Goal: Task Accomplishment & Management: Use online tool/utility

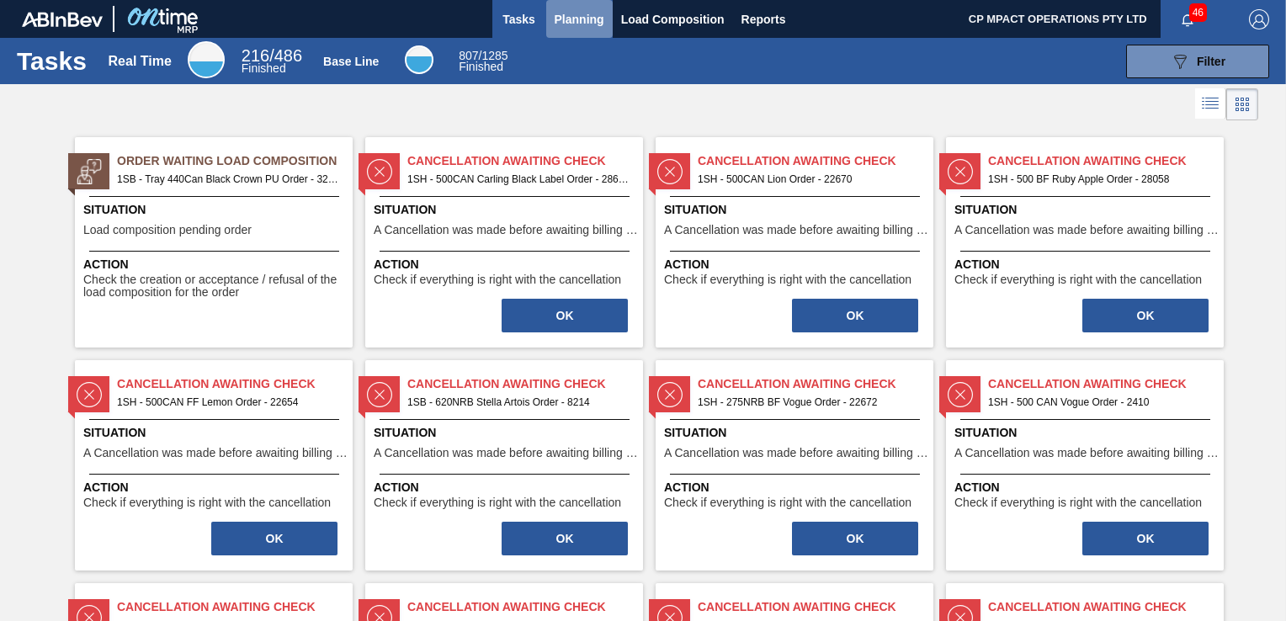
click at [572, 19] on span "Planning" at bounding box center [580, 19] width 50 height 20
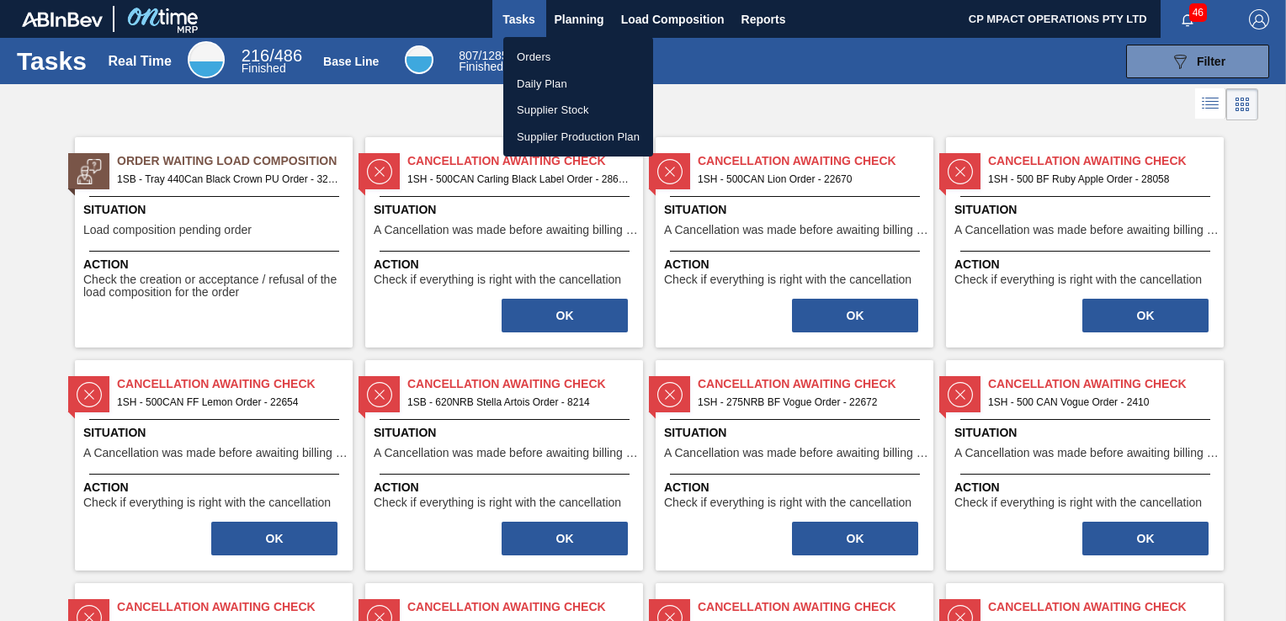
click at [551, 54] on li "Orders" at bounding box center [578, 57] width 150 height 27
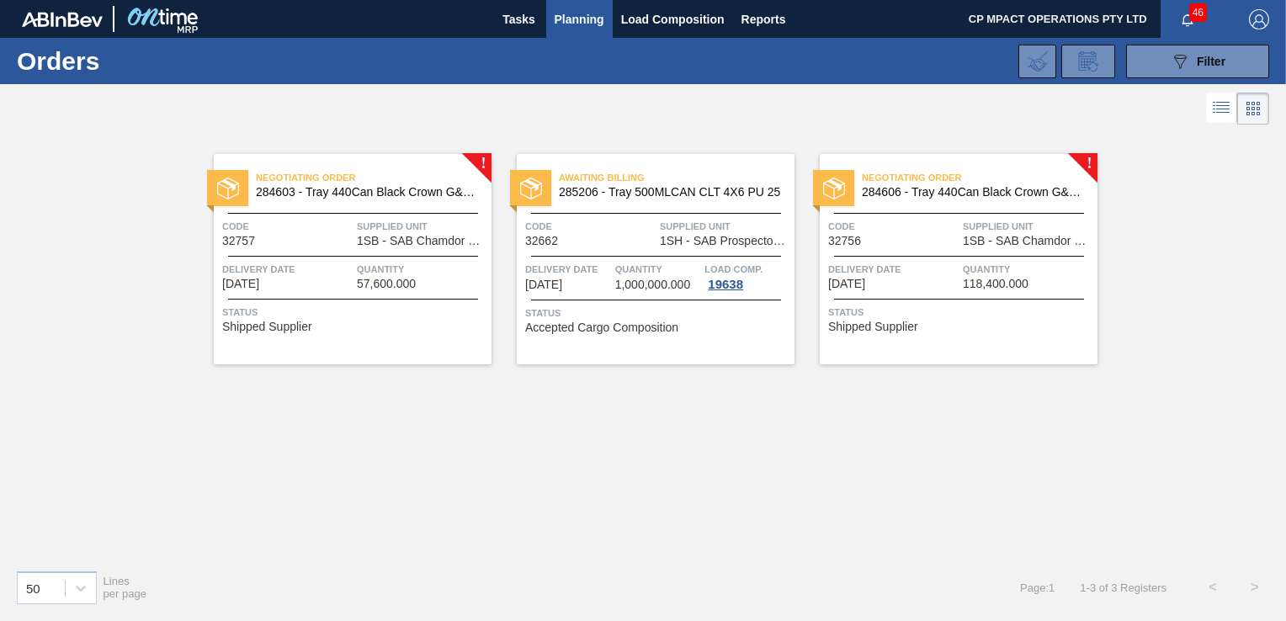
click at [361, 237] on span "1SB - SAB Chamdor Brewery" at bounding box center [422, 241] width 130 height 13
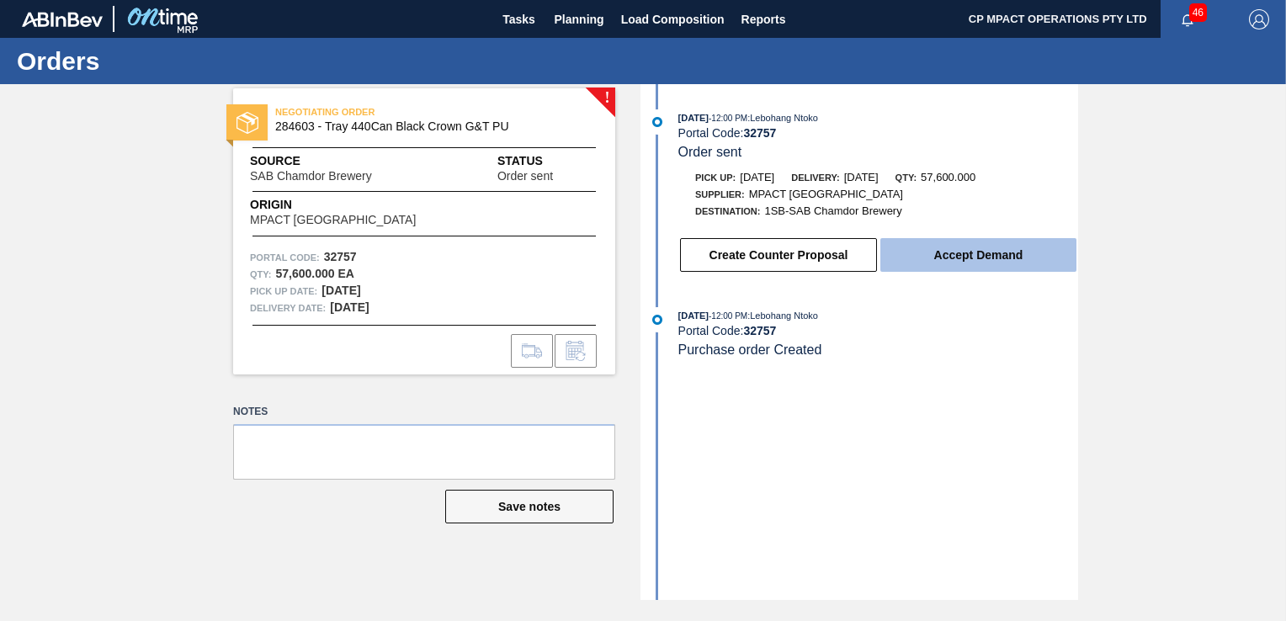
click at [996, 258] on button "Accept Demand" at bounding box center [979, 255] width 196 height 34
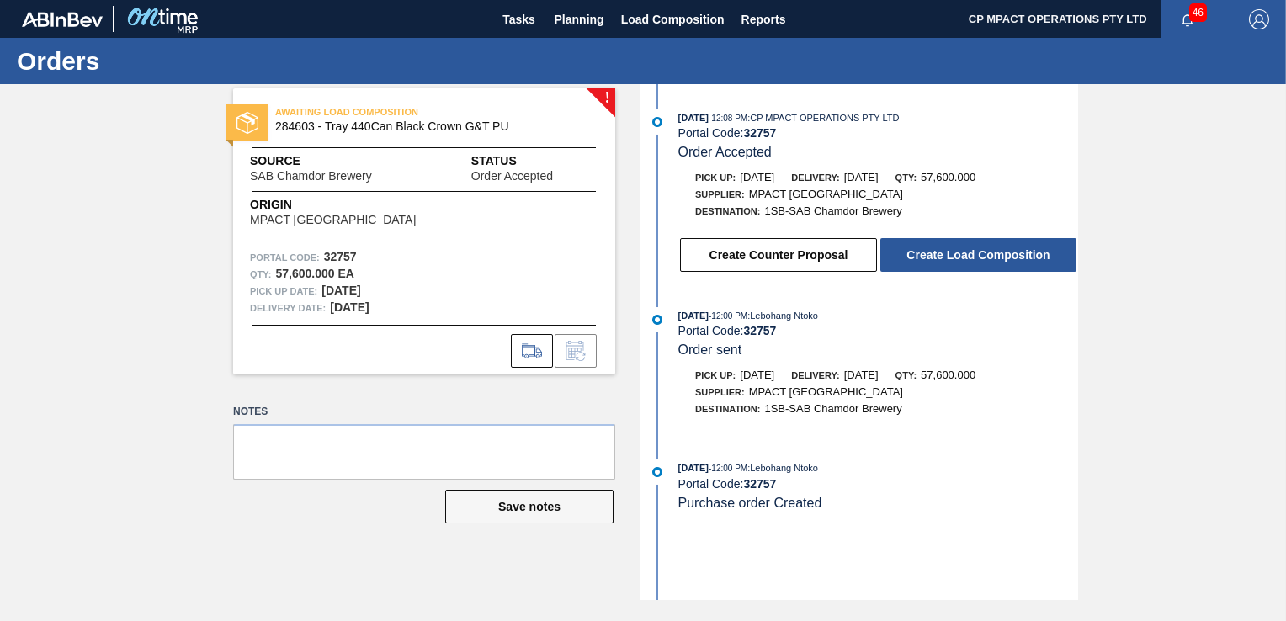
click at [996, 258] on button "Create Load Composition" at bounding box center [979, 255] width 196 height 34
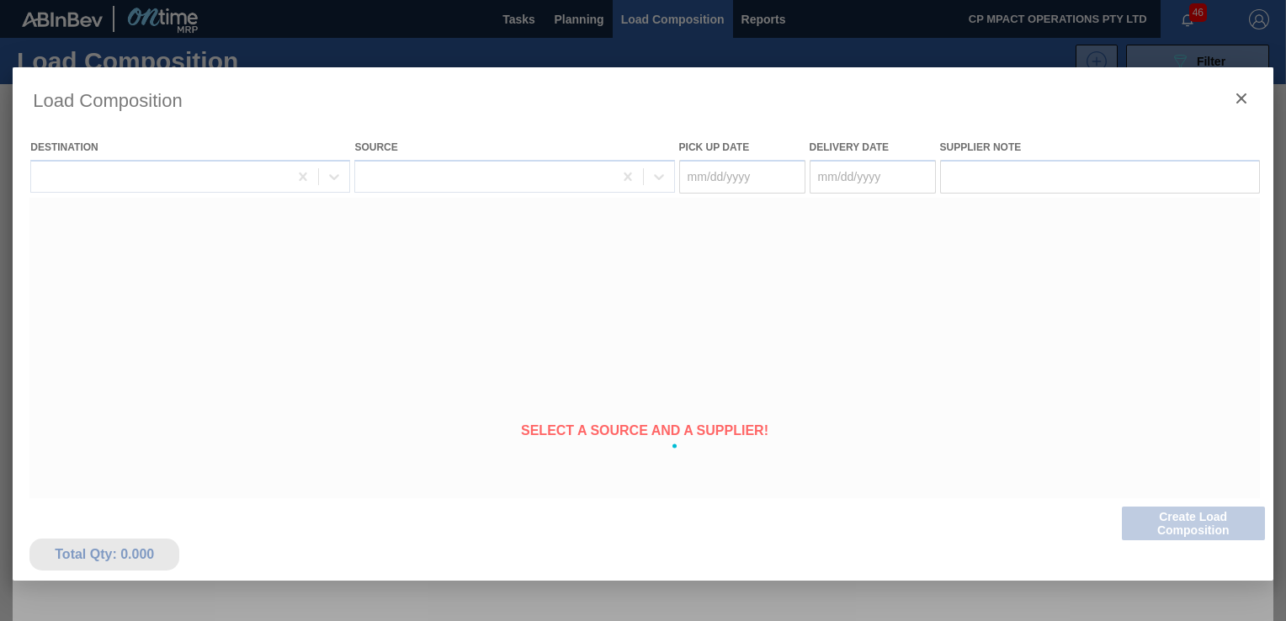
type Date "[DATE]"
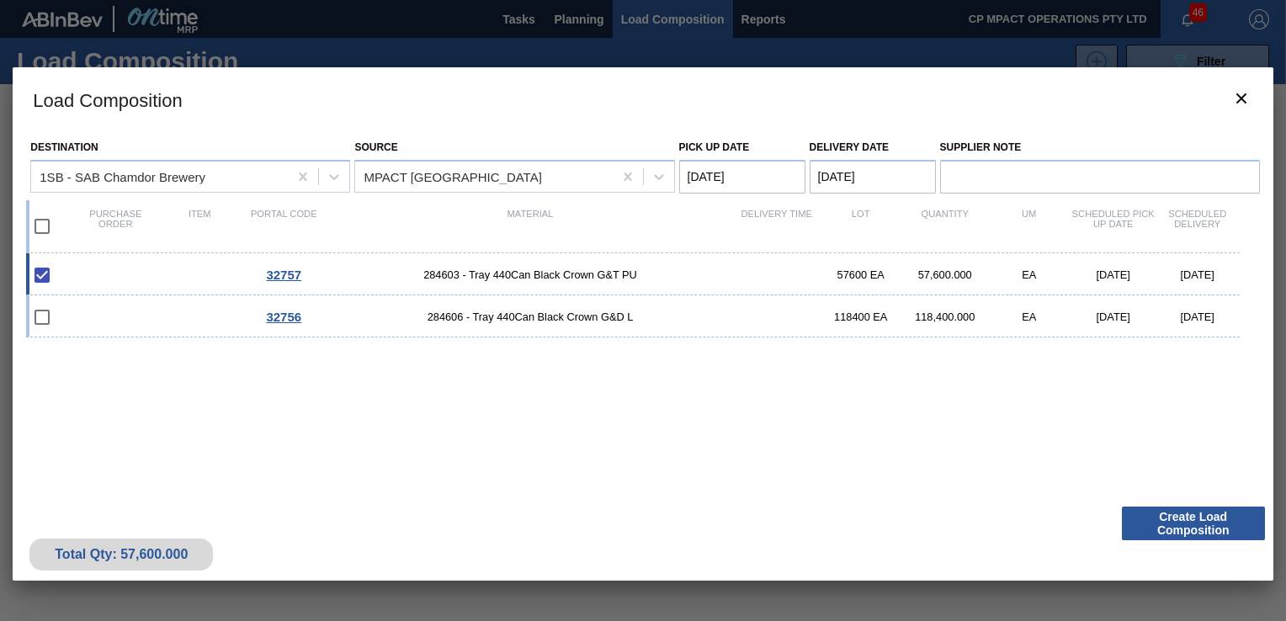
click at [586, 19] on div at bounding box center [643, 310] width 1286 height 621
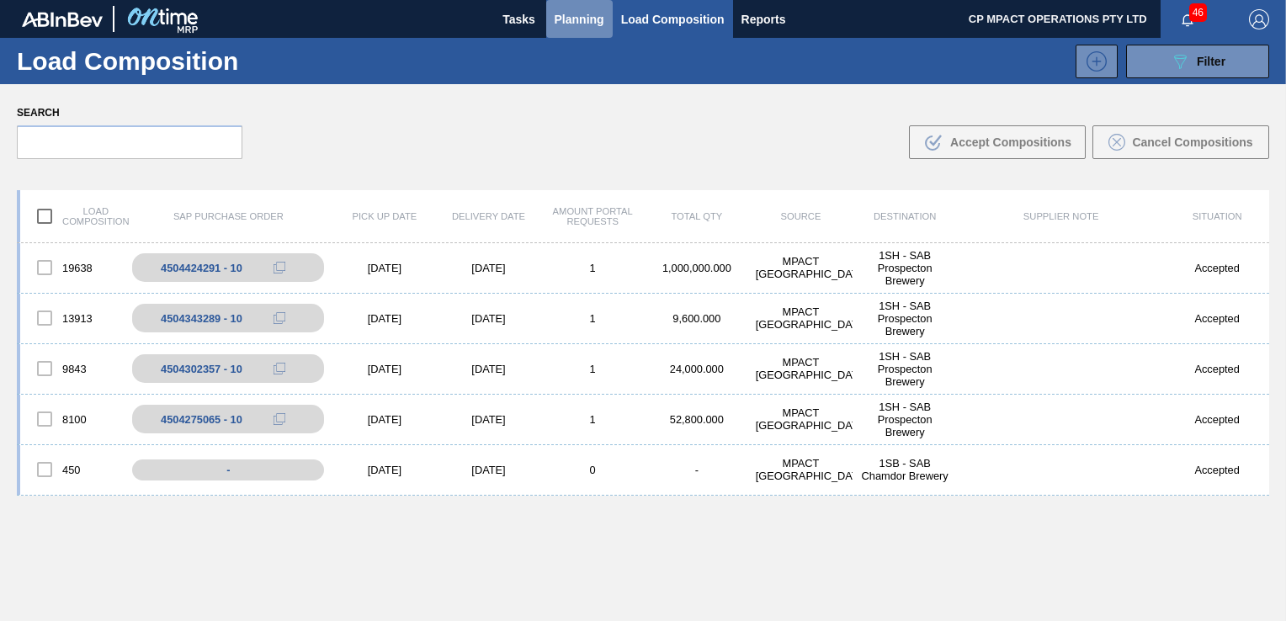
click at [576, 16] on span "Planning" at bounding box center [580, 19] width 50 height 20
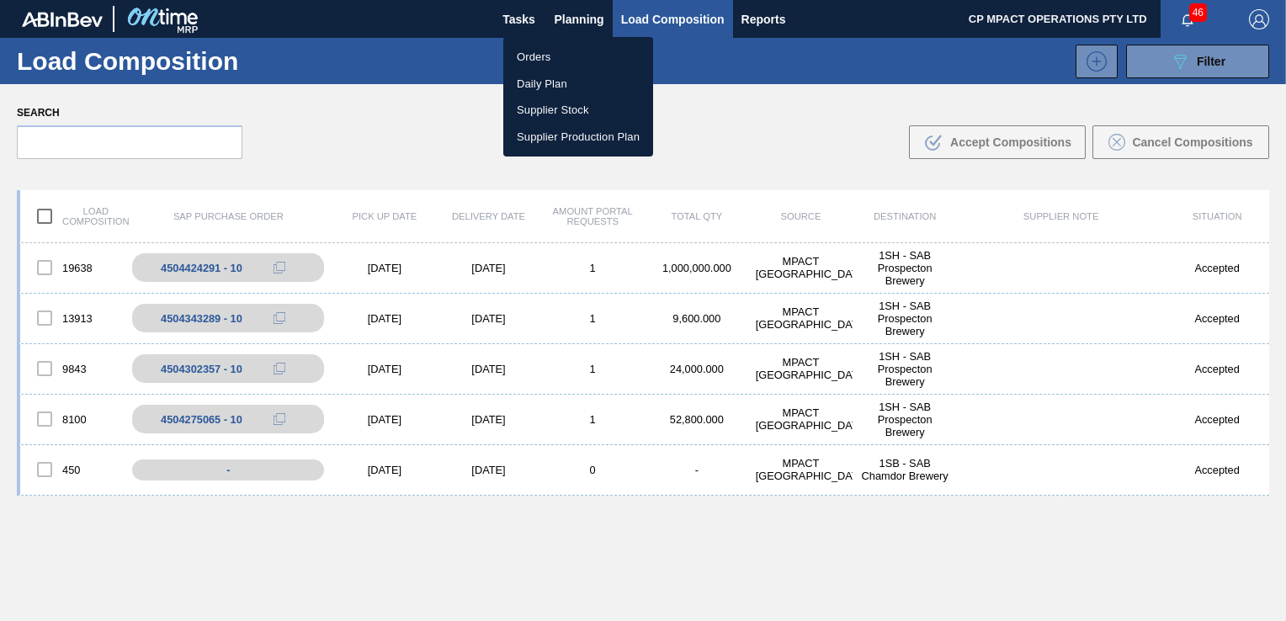
click at [538, 59] on li "Orders" at bounding box center [578, 57] width 150 height 27
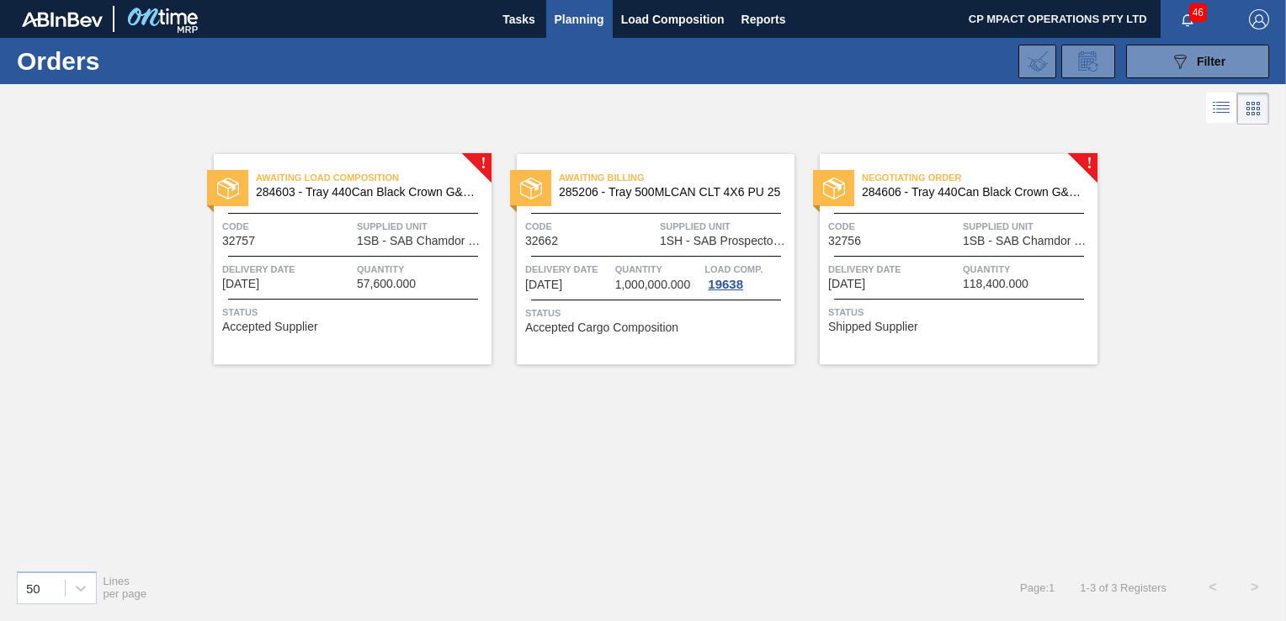
click at [945, 279] on div "Delivery Date [DATE]" at bounding box center [893, 275] width 130 height 29
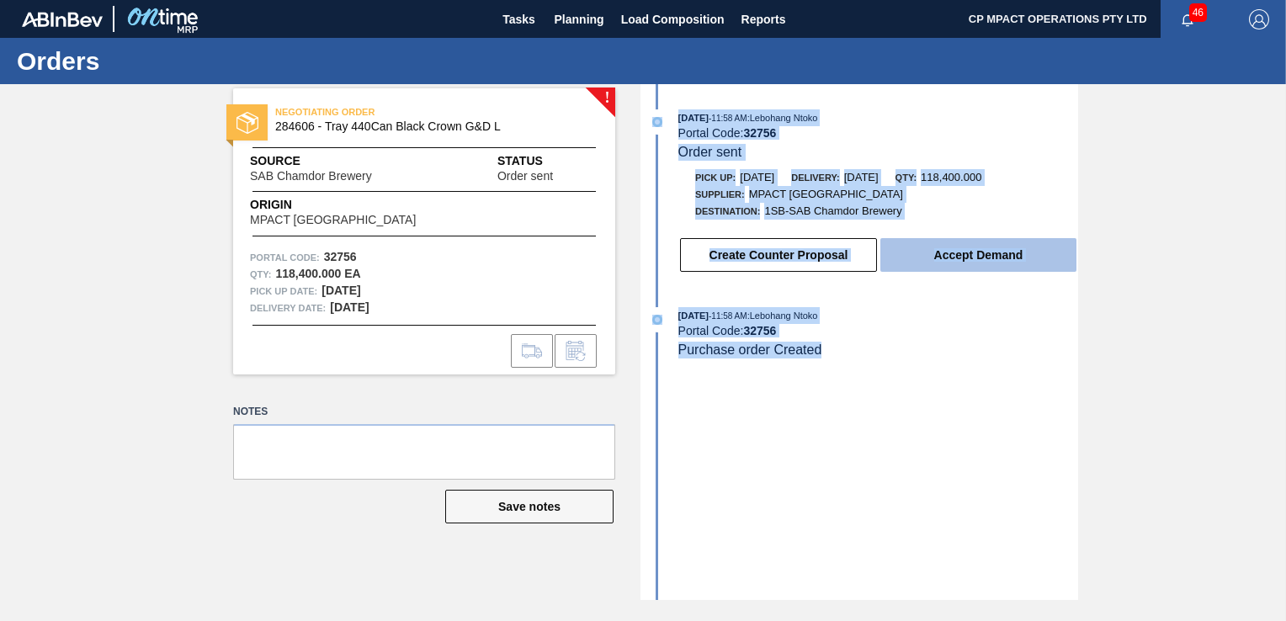
click at [933, 256] on button "Accept Demand" at bounding box center [979, 255] width 196 height 34
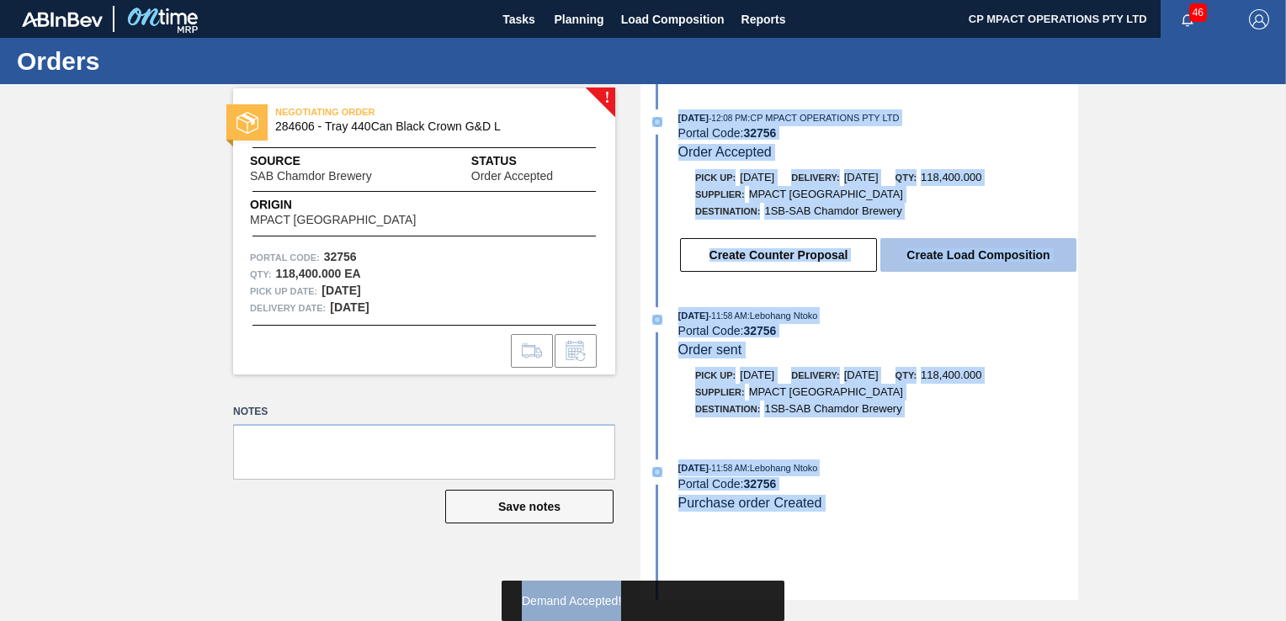
click at [933, 255] on button "Create Load Composition" at bounding box center [979, 255] width 196 height 34
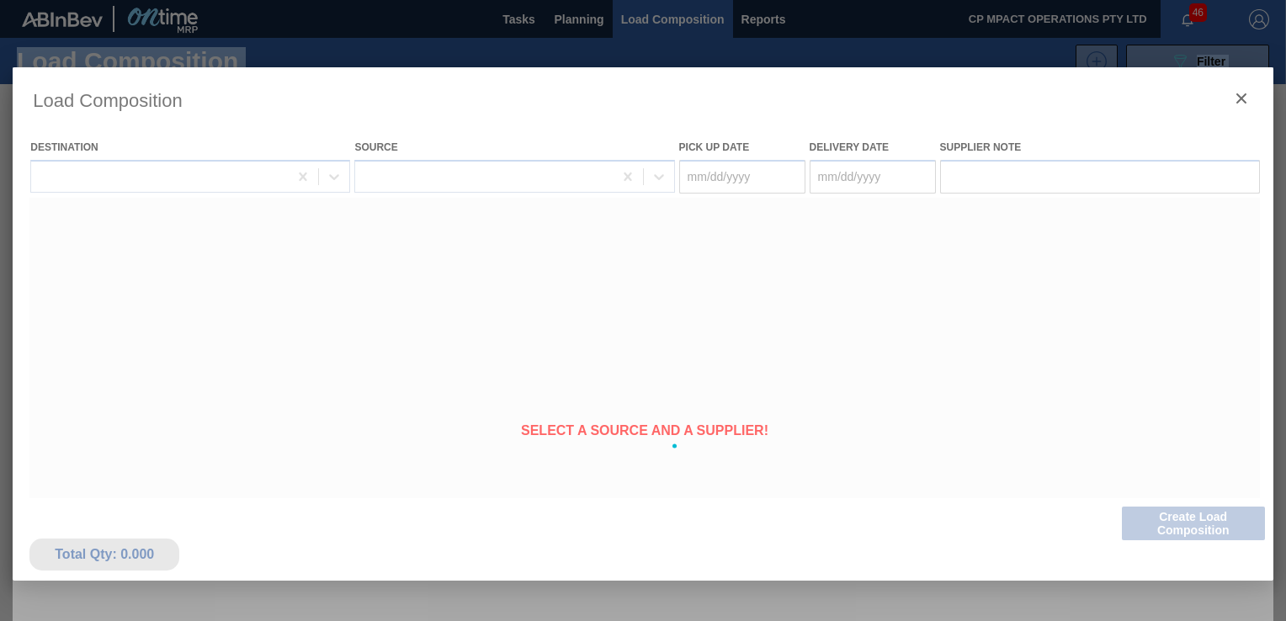
type Date "[DATE]"
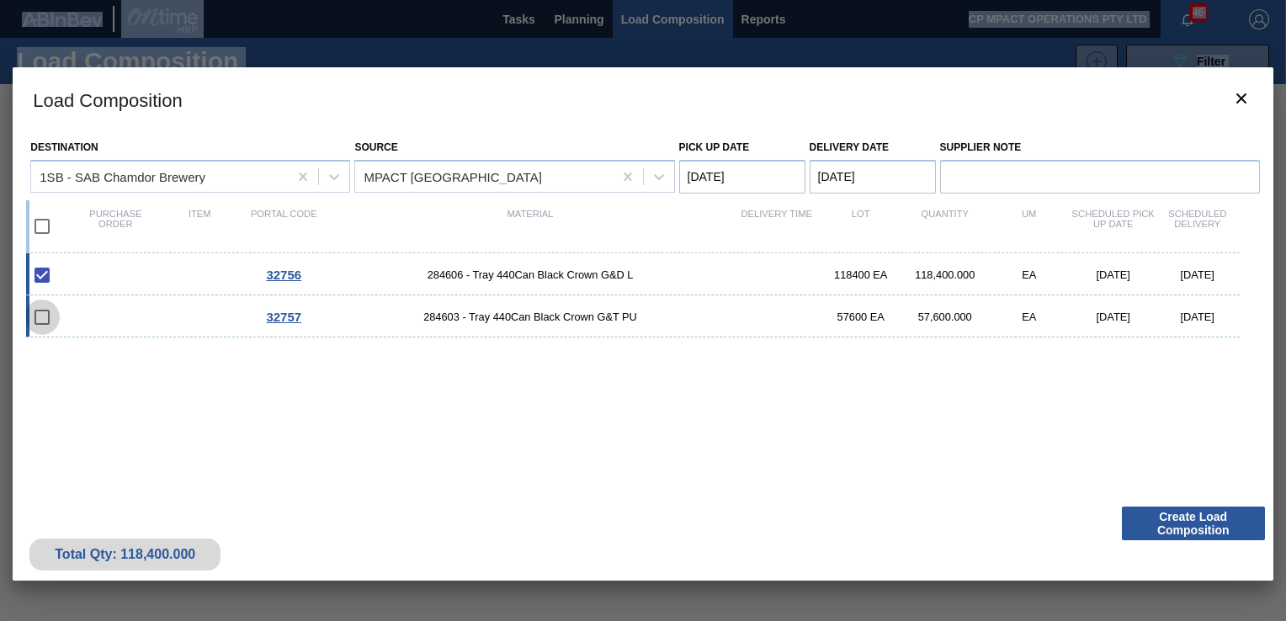
click at [40, 318] on input "checkbox" at bounding box center [41, 317] width 35 height 35
click at [45, 318] on input "checkbox" at bounding box center [41, 317] width 35 height 35
checkbox input "false"
click at [1175, 516] on button "Create Load Composition" at bounding box center [1193, 524] width 143 height 34
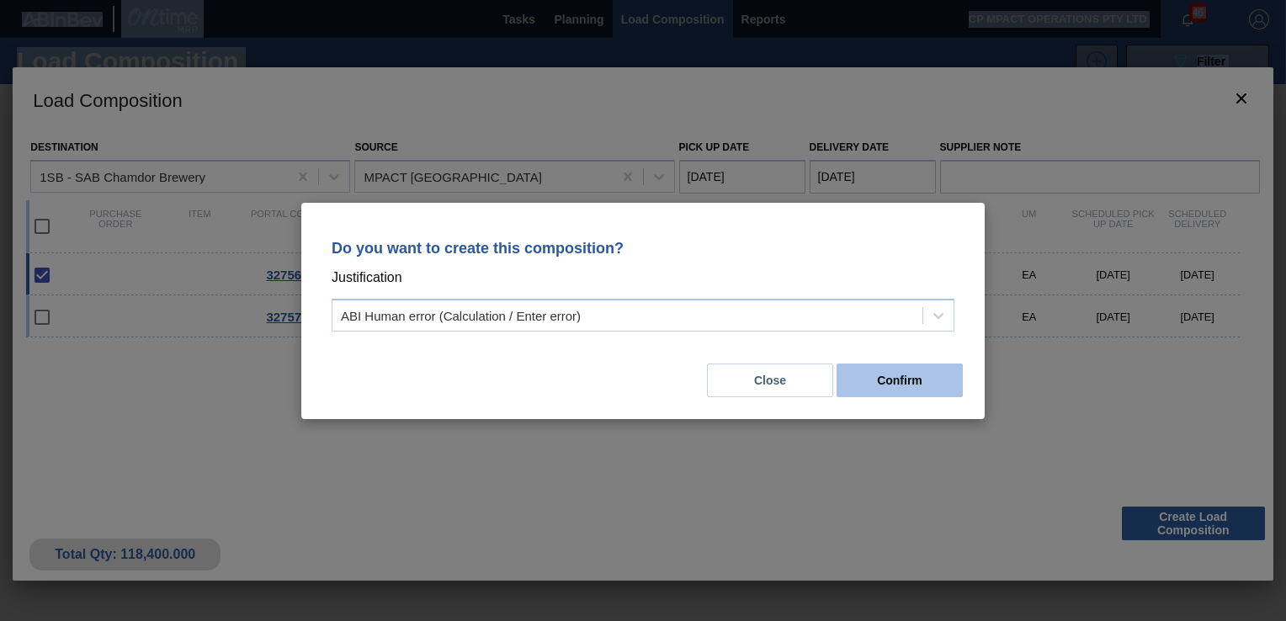
click at [888, 386] on button "Confirm" at bounding box center [900, 381] width 126 height 34
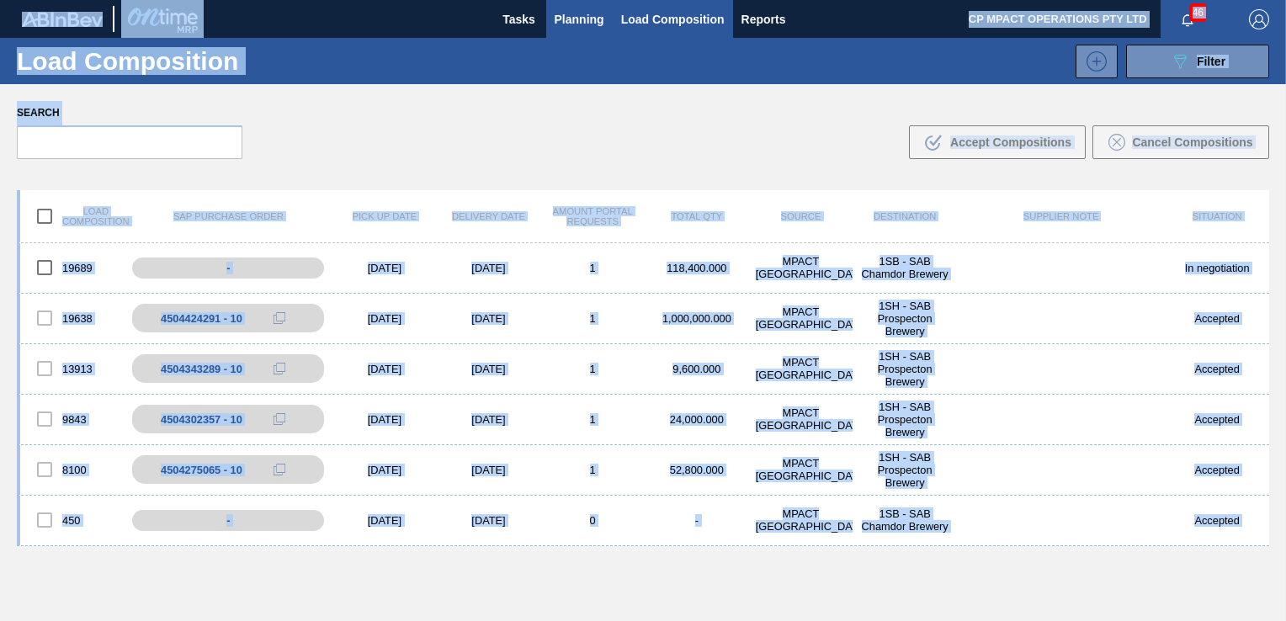
click at [590, 21] on span "Planning" at bounding box center [580, 19] width 50 height 20
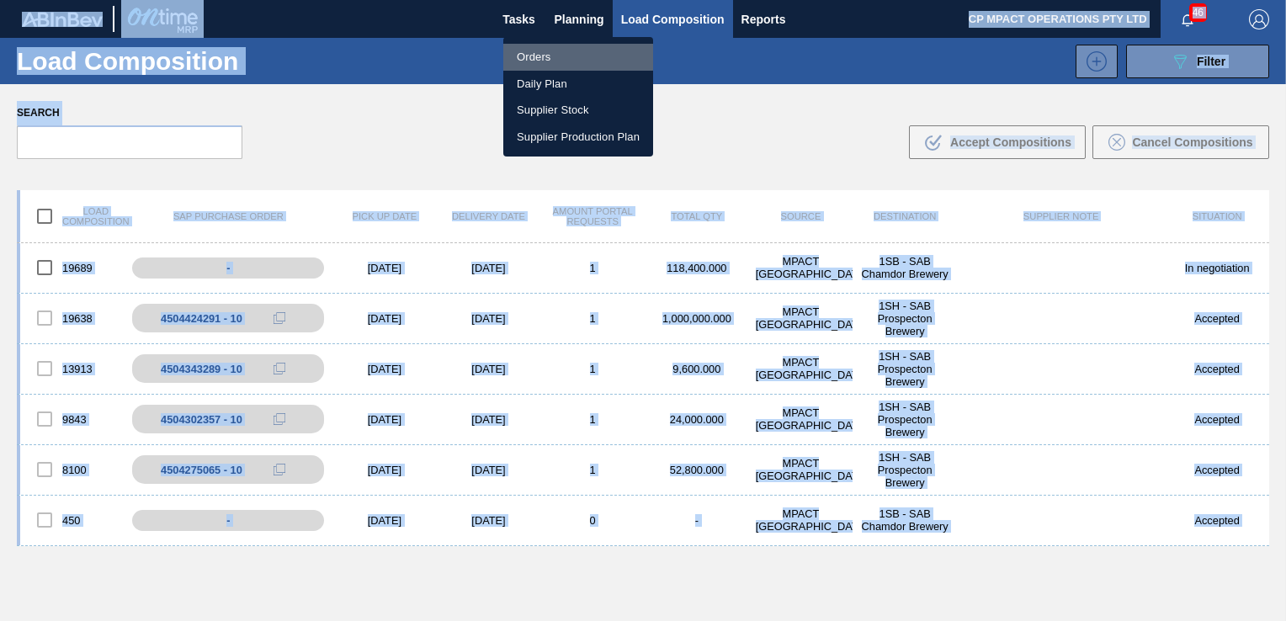
click at [532, 56] on li "Orders" at bounding box center [578, 57] width 150 height 27
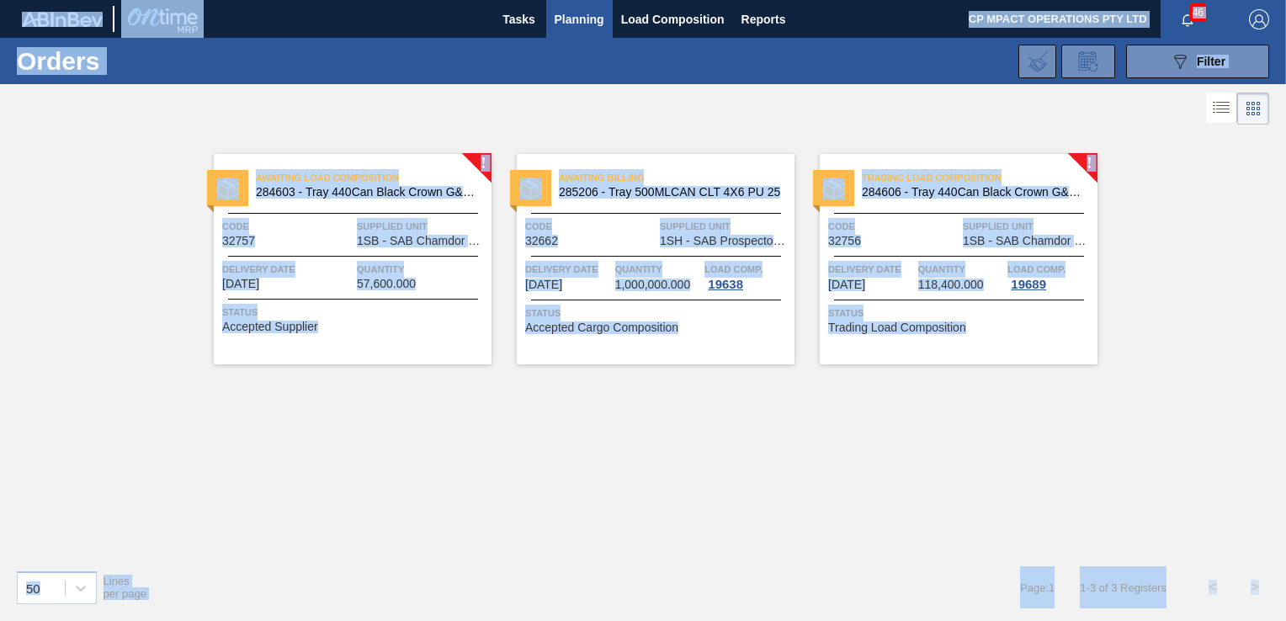
click at [679, 406] on div "! Awaiting Load Composition 284603 - Tray 440Can Black Crown G&T PU Code 32757 …" at bounding box center [643, 343] width 1286 height 428
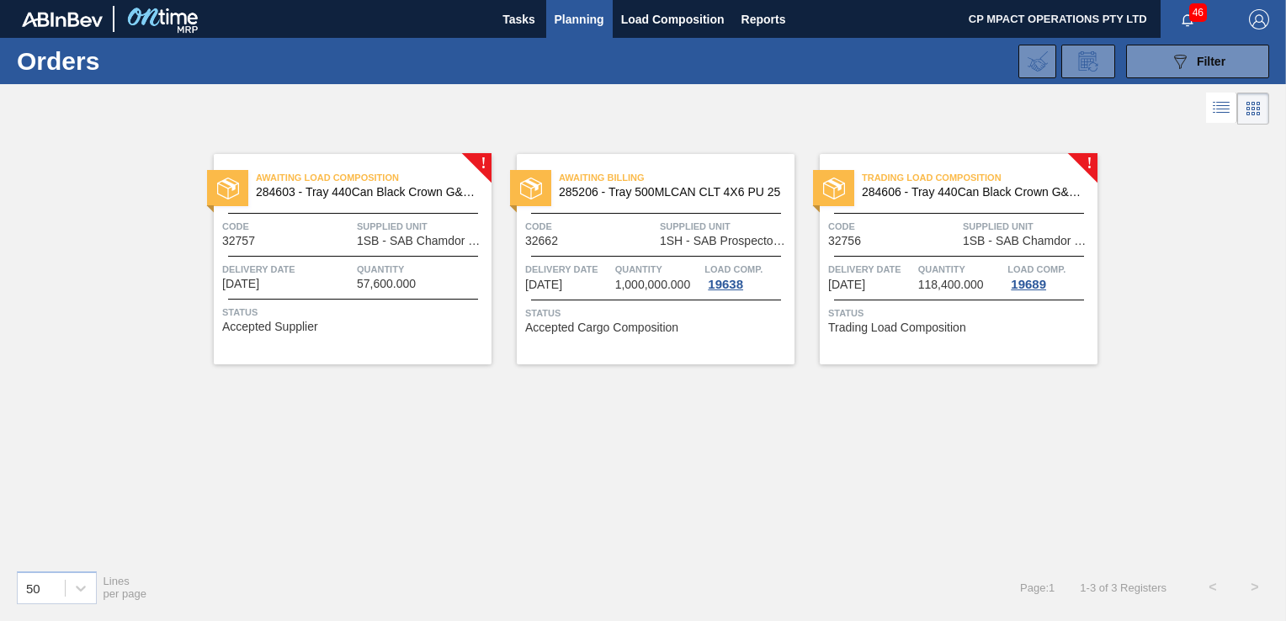
click at [367, 274] on span "Quantity" at bounding box center [422, 269] width 130 height 17
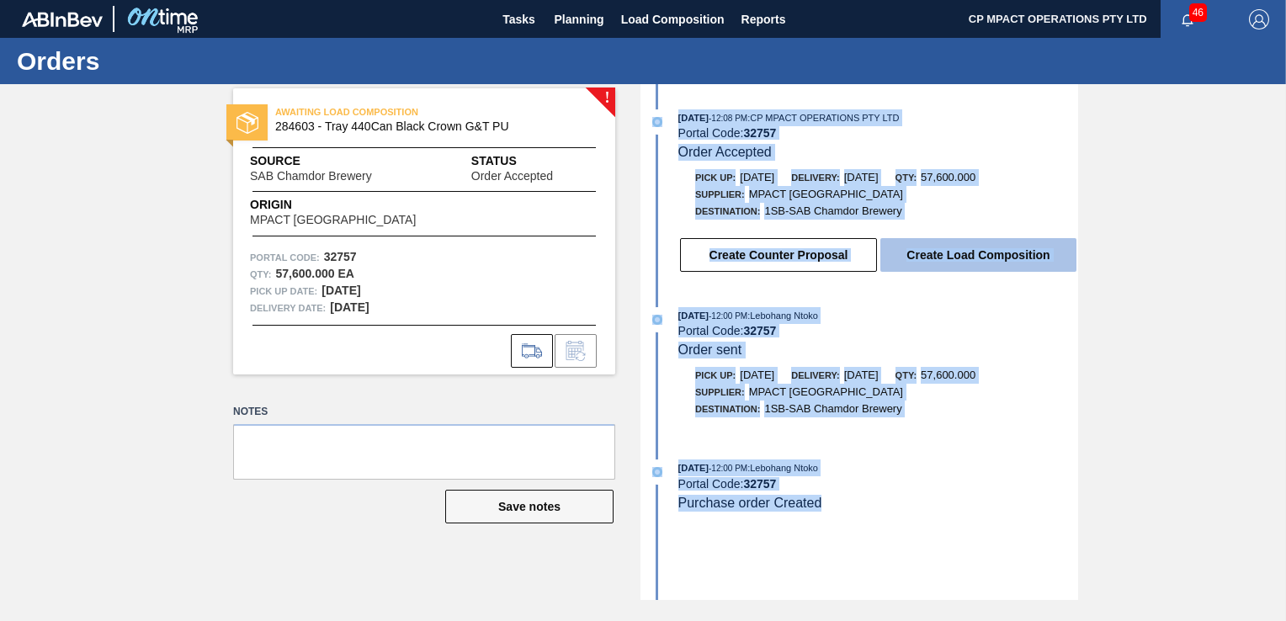
click at [1009, 256] on button "Create Load Composition" at bounding box center [979, 255] width 196 height 34
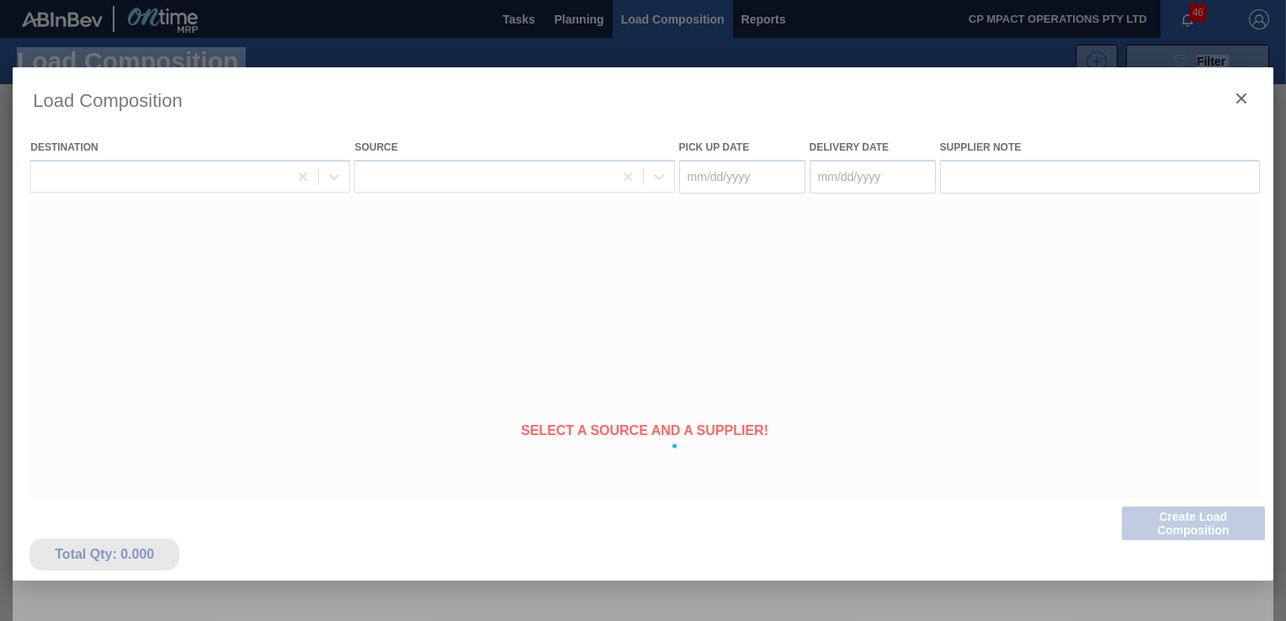
type Date "[DATE]"
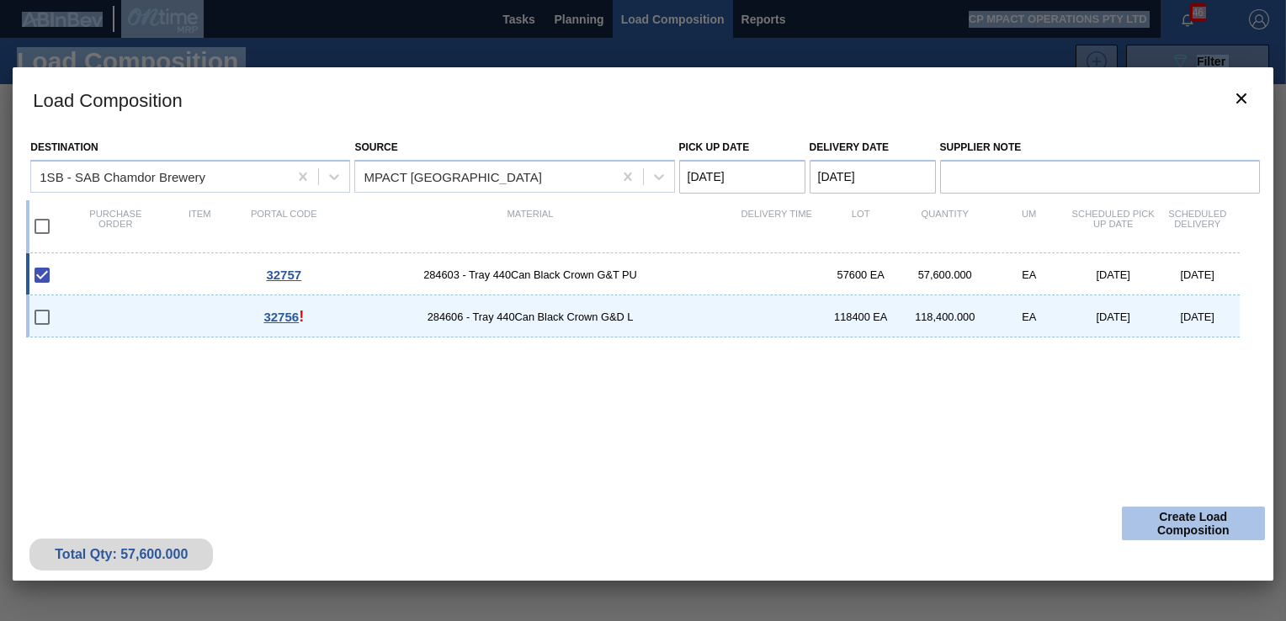
click at [1165, 512] on button "Create Load Composition" at bounding box center [1193, 524] width 143 height 34
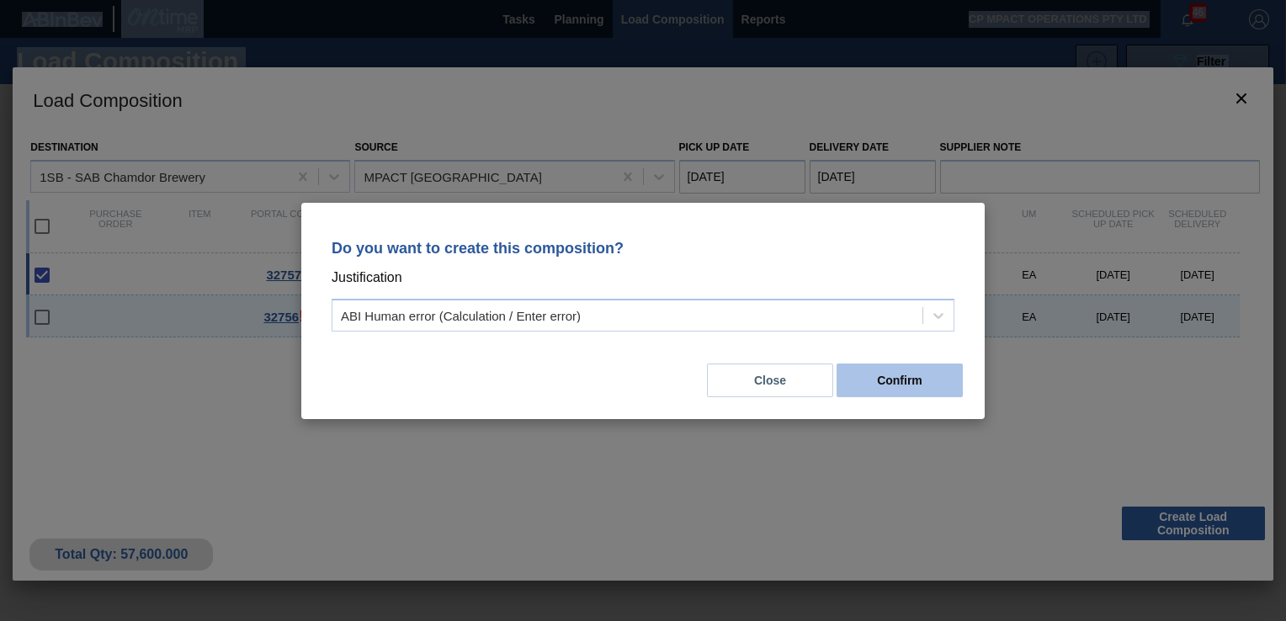
click at [916, 384] on button "Confirm" at bounding box center [900, 381] width 126 height 34
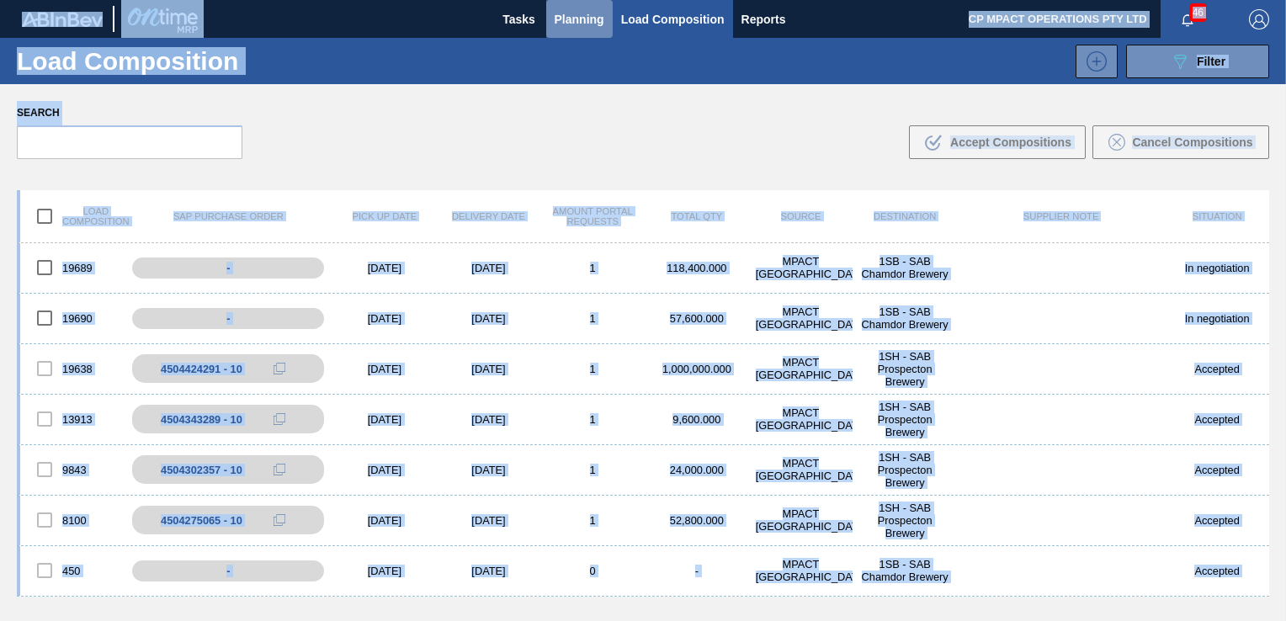
click at [568, 21] on span "Planning" at bounding box center [580, 19] width 50 height 20
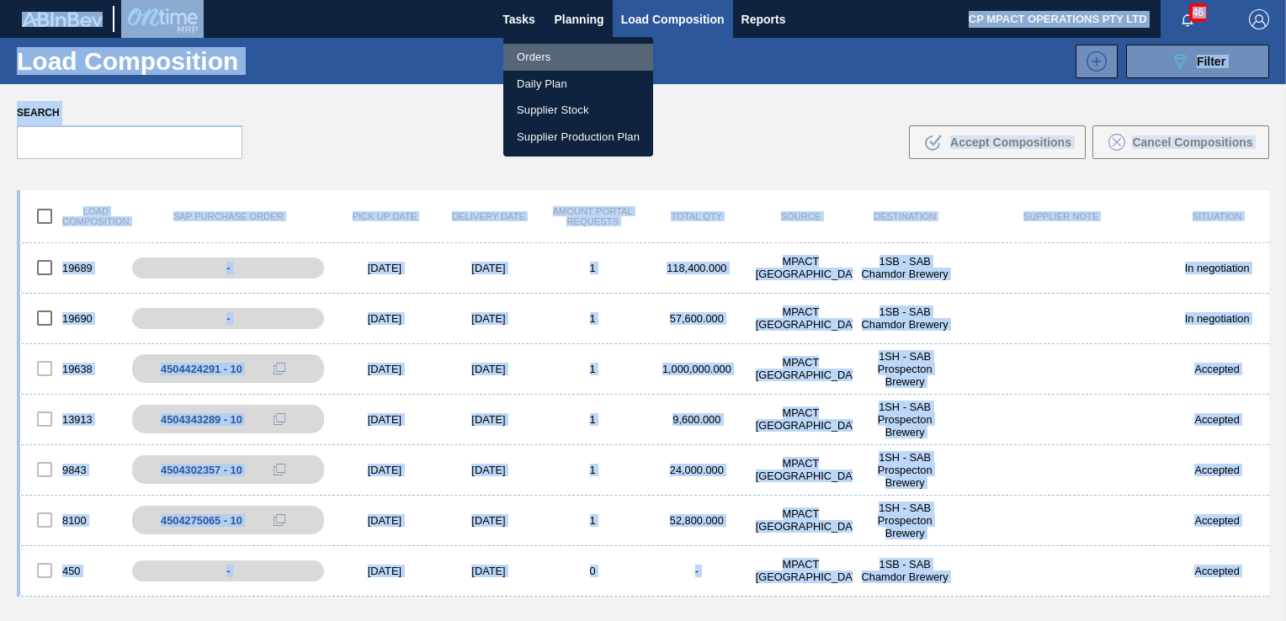
click at [556, 56] on li "Orders" at bounding box center [578, 57] width 150 height 27
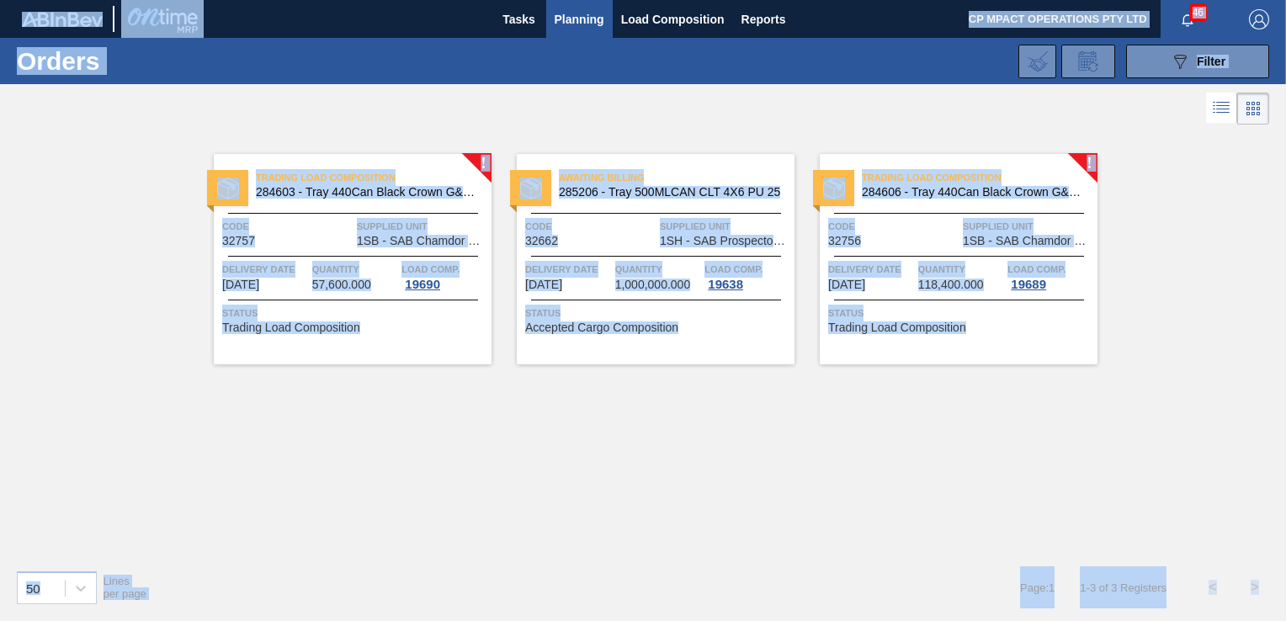
click at [634, 439] on div "! Trading Load Composition 284603 - Tray 440Can Black Crown G&T PU Code 32757 S…" at bounding box center [643, 343] width 1286 height 428
